Goal: Check status: Check status

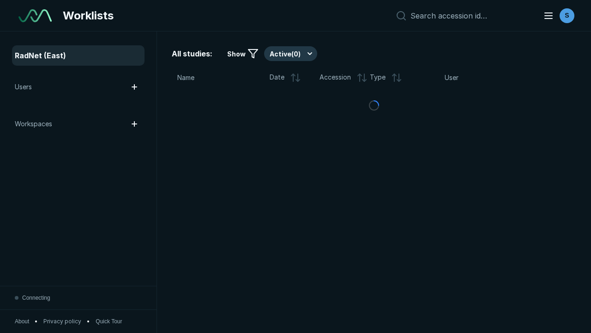
scroll to position [2523, 3848]
